Goal: Task Accomplishment & Management: Manage account settings

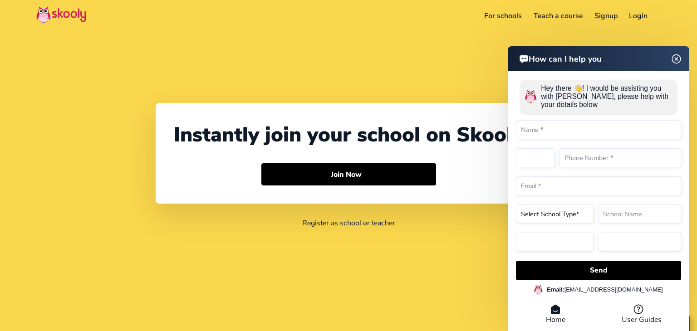
select select "91"
select select "[GEOGRAPHIC_DATA]"
select select "[GEOGRAPHIC_DATA]/[GEOGRAPHIC_DATA]"
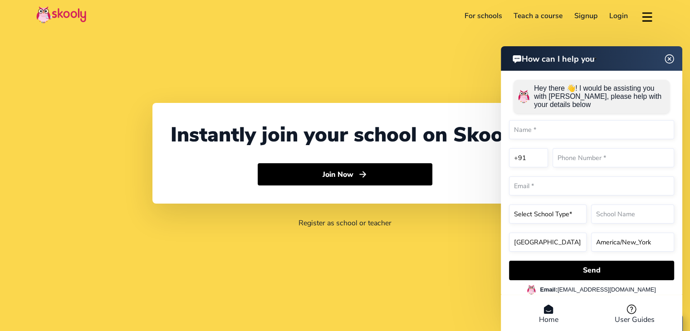
click at [617, 15] on link "Login" at bounding box center [618, 16] width 30 height 15
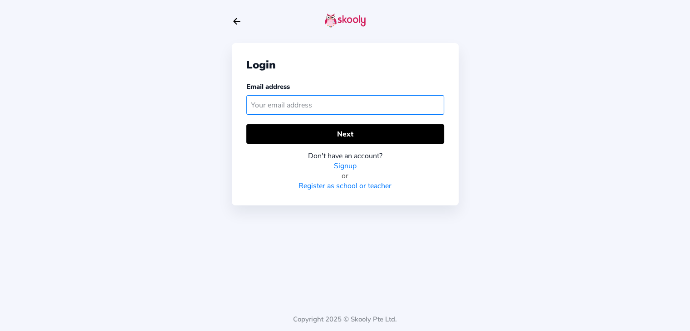
click at [288, 107] on input "text" at bounding box center [345, 105] width 198 height 20
paste input "info.skoolysoc"
type input "[EMAIL_ADDRESS][DOMAIN_NAME]"
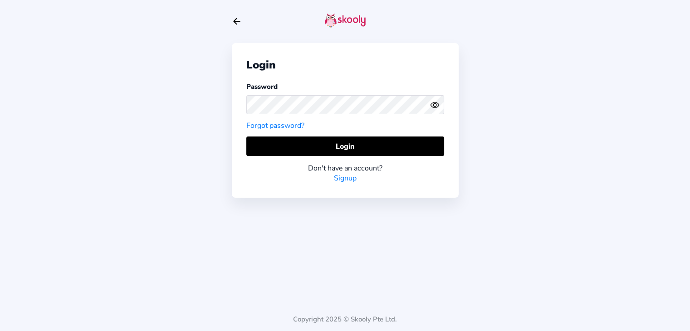
click at [439, 104] on icon "eye outline" at bounding box center [434, 104] width 8 height 5
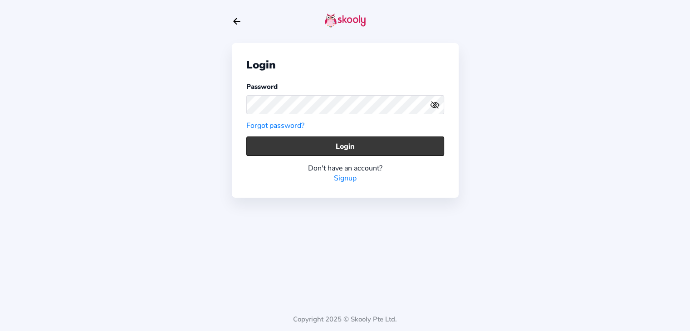
click at [313, 143] on button "Login" at bounding box center [345, 147] width 198 height 20
click at [279, 137] on button "Login" at bounding box center [345, 147] width 198 height 20
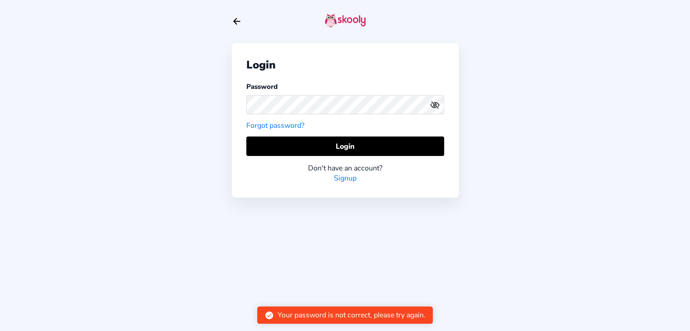
click at [236, 21] on icon "arrow back outline" at bounding box center [237, 22] width 6 height 6
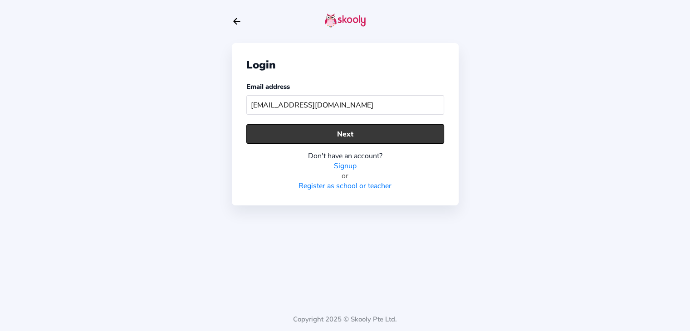
click at [293, 136] on button "Next" at bounding box center [345, 134] width 198 height 20
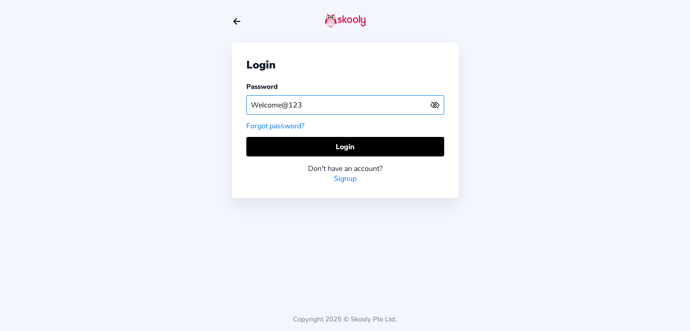
click at [333, 96] on input "Welcome@123" at bounding box center [345, 105] width 198 height 20
click at [271, 126] on link "Forgot password?" at bounding box center [275, 126] width 58 height 10
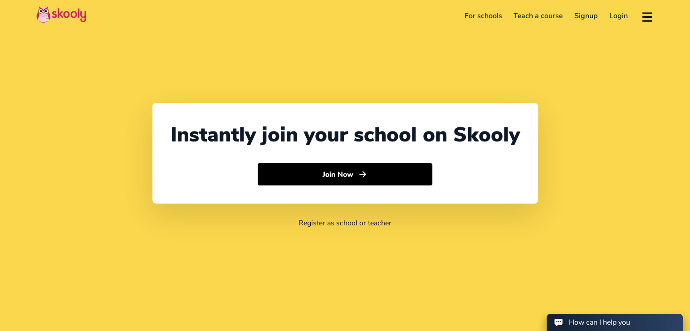
select select "91"
select select "[GEOGRAPHIC_DATA]"
select select "[GEOGRAPHIC_DATA]/[GEOGRAPHIC_DATA]"
click at [620, 16] on link "Login" at bounding box center [618, 16] width 30 height 15
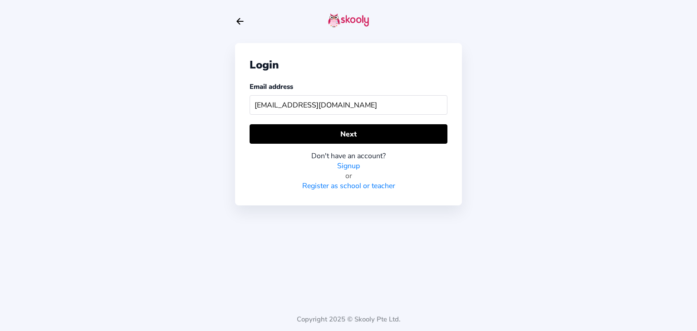
type input "[EMAIL_ADDRESS][DOMAIN_NAME]"
